Goal: Find specific page/section

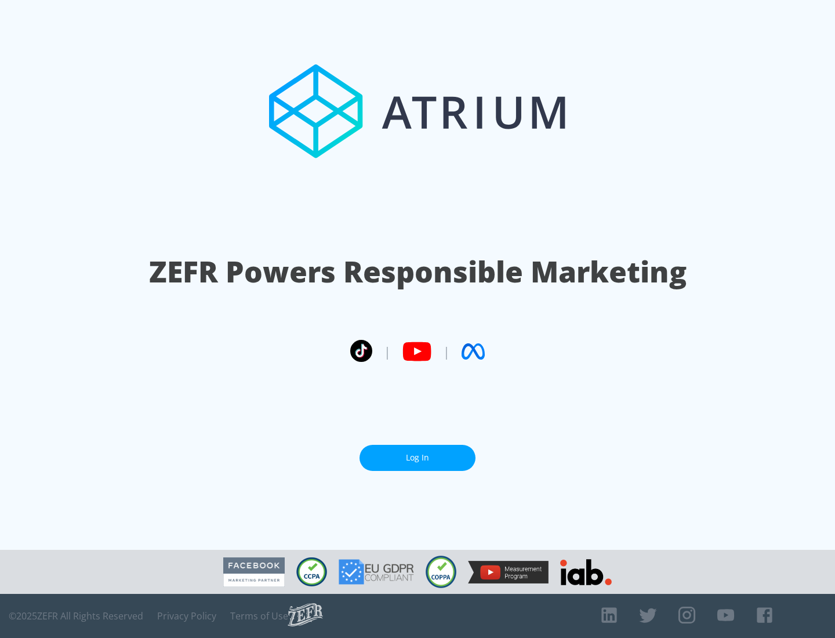
click at [418, 458] on link "Log In" at bounding box center [418, 458] width 116 height 26
